Goal: Communication & Community: Answer question/provide support

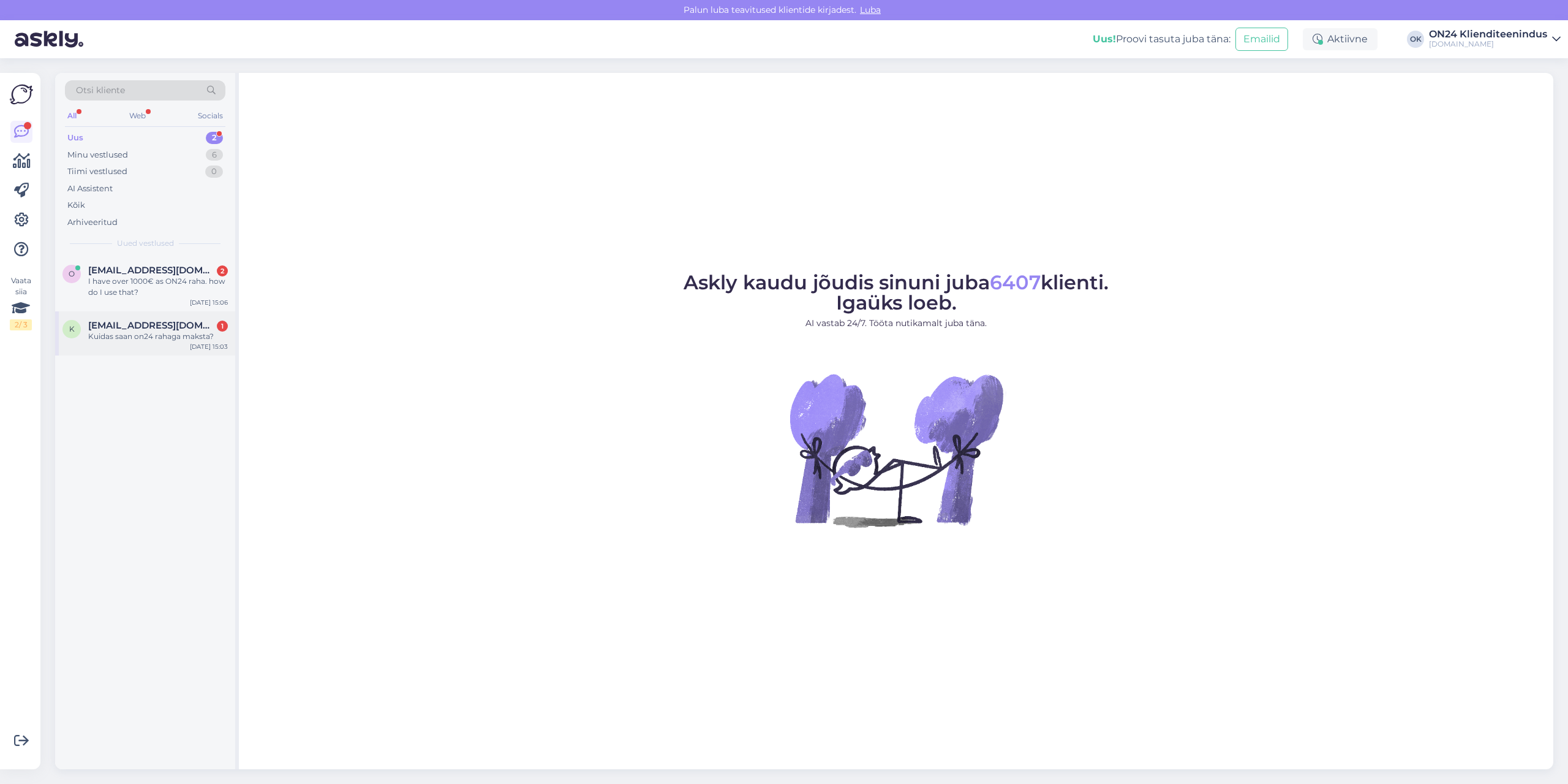
click at [145, 345] on div "k [EMAIL_ADDRESS][DOMAIN_NAME] 1 Kuidas saan on24 rahaga maksta? [DATE] 15:03" at bounding box center [145, 333] width 180 height 44
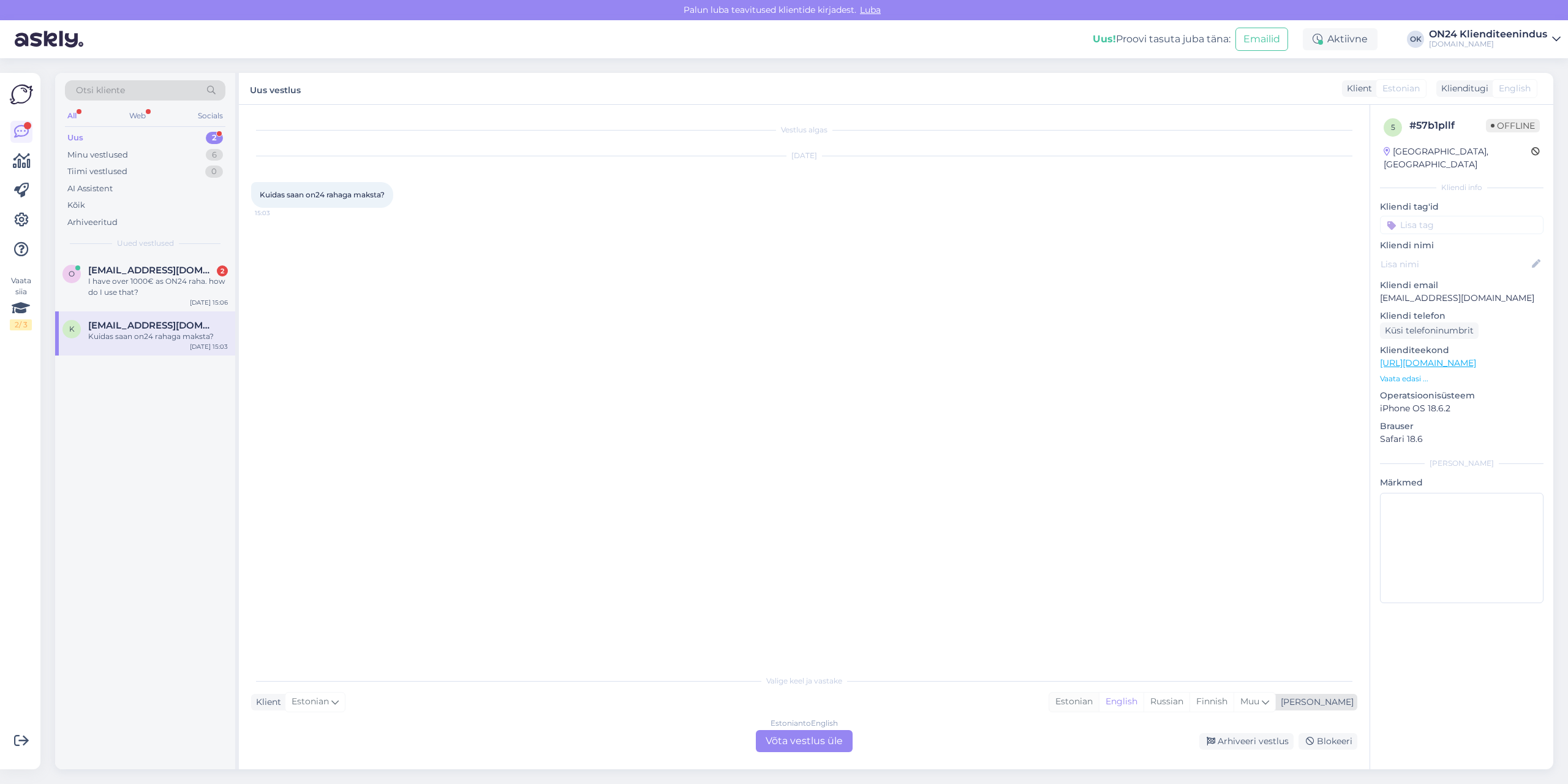
click at [1099, 705] on div "Estonian" at bounding box center [1074, 702] width 50 height 19
click at [815, 737] on div "Estonian to Estonian Võta vestlus üle" at bounding box center [804, 740] width 97 height 22
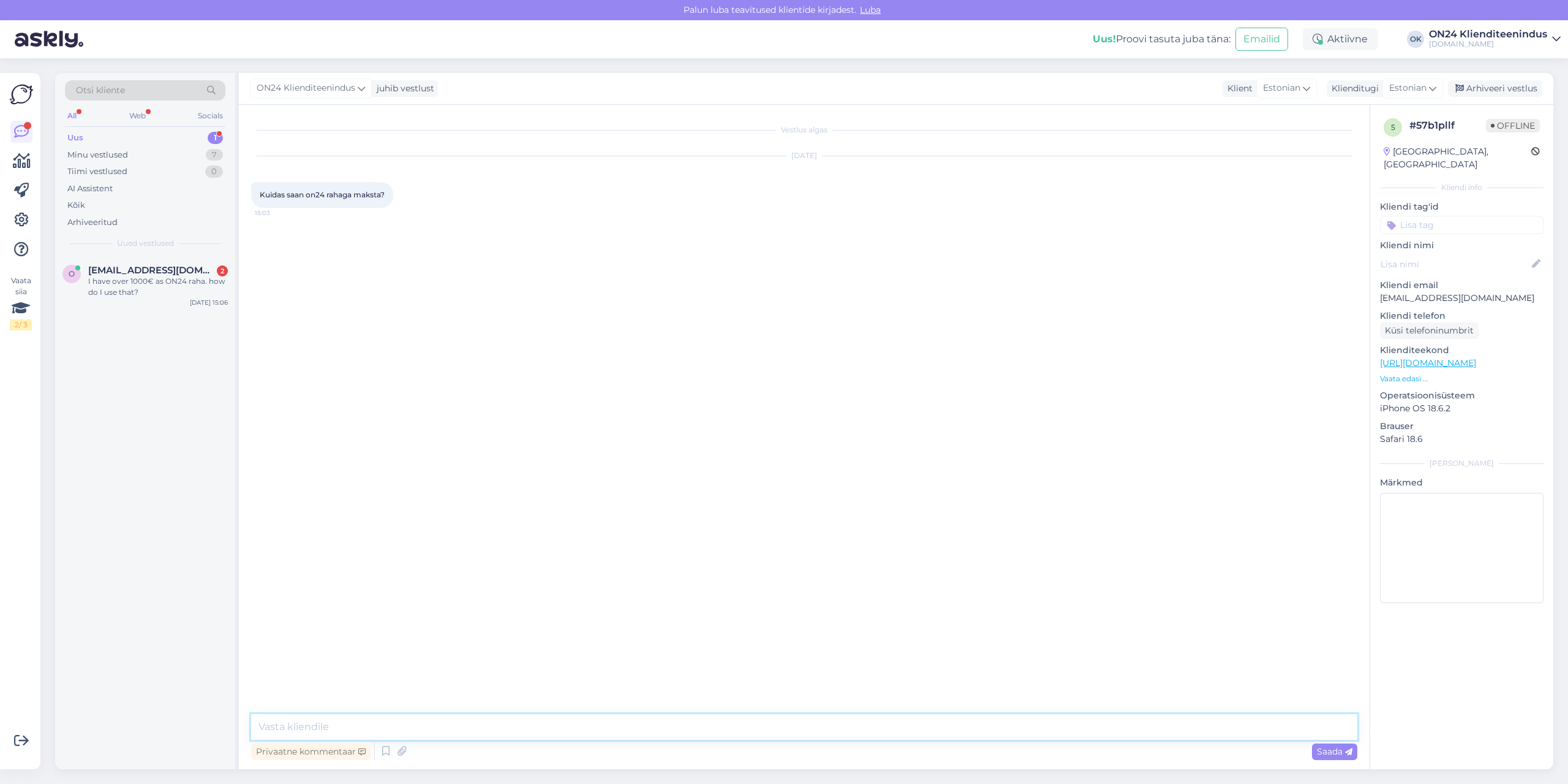
click at [812, 736] on textarea at bounding box center [804, 727] width 1106 height 26
type textarea "Tere. Soodustus arvutatakse maha automaatselt ostukorvis."
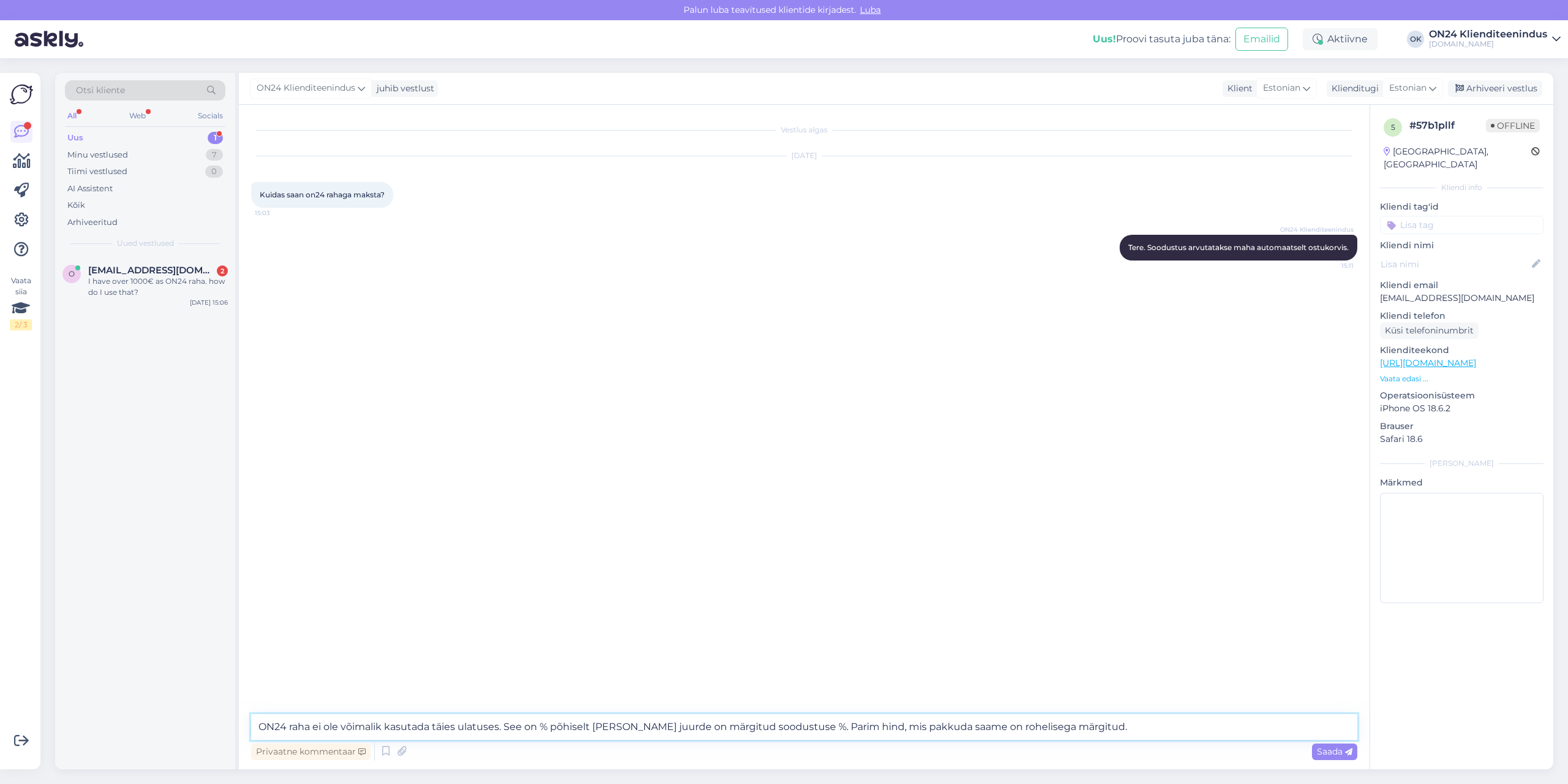
type textarea "ON24 raha ei ole võimalik kasutada täies ulatuses. See on % põhiselt [PERSON_NA…"
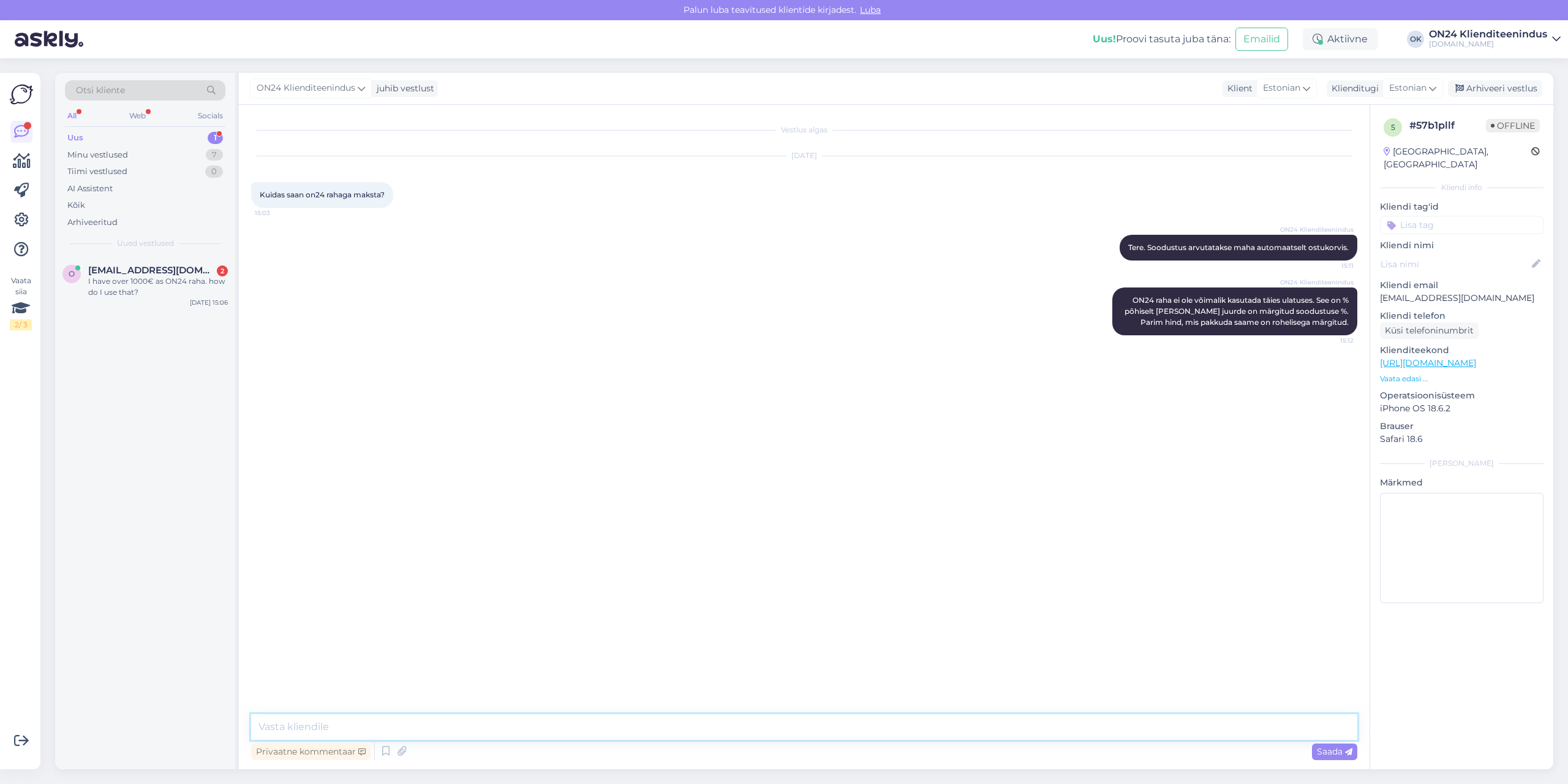
click at [1050, 733] on textarea at bounding box center [804, 727] width 1106 height 26
paste textarea "[URL][DOMAIN_NAME]"
type textarea "Rohkem infot siin: [URL][DOMAIN_NAME]"
click at [193, 280] on div "I have over 1000€ as ON24 raha. how do I use that?" at bounding box center [158, 287] width 140 height 22
